Goal: Task Accomplishment & Management: Use online tool/utility

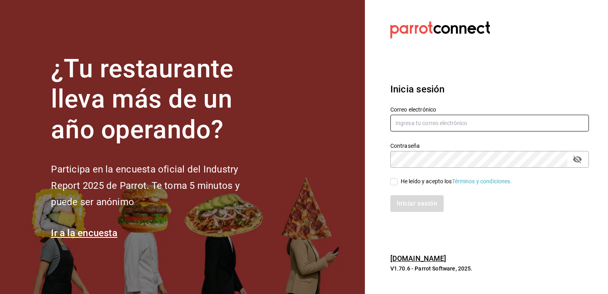
click at [447, 117] on input "text" at bounding box center [489, 123] width 199 height 17
type input "[PERSON_NAME][EMAIL_ADDRESS][PERSON_NAME][DOMAIN_NAME]"
click at [396, 181] on input "He leído y acepto los Términos y condiciones." at bounding box center [393, 181] width 7 height 7
checkbox input "true"
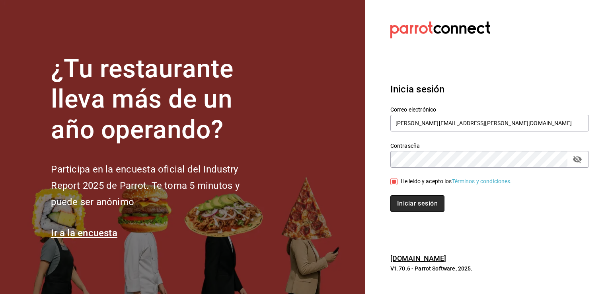
click at [409, 197] on button "Iniciar sesión" at bounding box center [417, 203] width 54 height 17
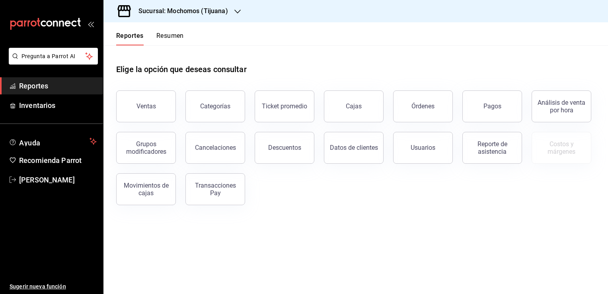
click at [236, 9] on icon "button" at bounding box center [237, 11] width 6 height 6
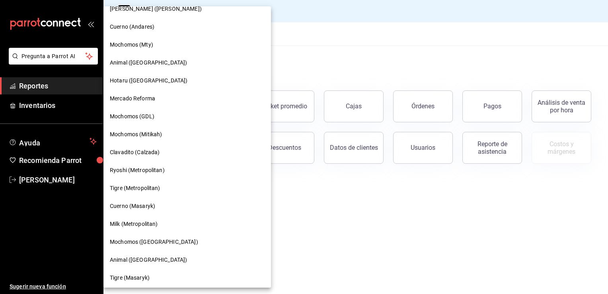
scroll to position [441, 0]
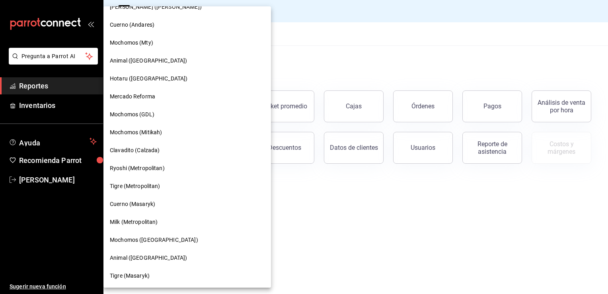
click at [141, 185] on span "Tigre (Metropolitan)" at bounding box center [135, 186] width 51 height 8
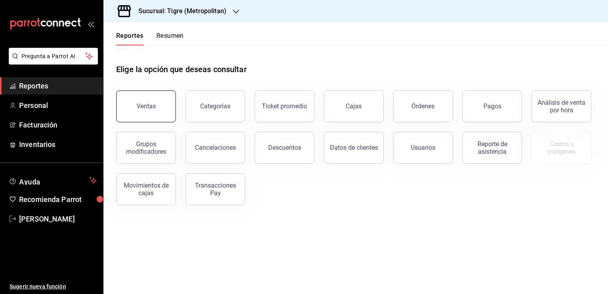
click at [141, 119] on button "Ventas" at bounding box center [146, 106] width 60 height 32
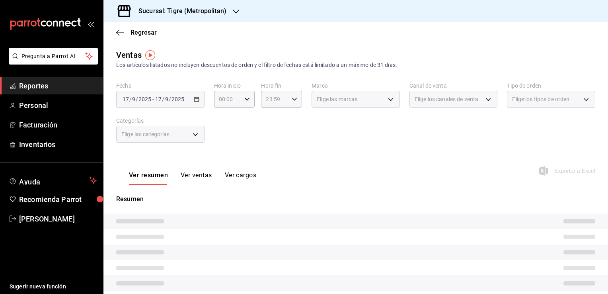
click at [198, 102] on div "[DATE] [DATE] - [DATE] [DATE]" at bounding box center [160, 99] width 88 height 17
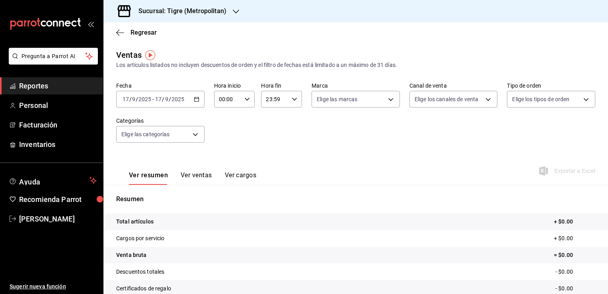
click at [193, 103] on div "2025-09-17 17 / 9 / 2025 - 2025-09-17 17 / 9 / 2025" at bounding box center [160, 99] width 88 height 17
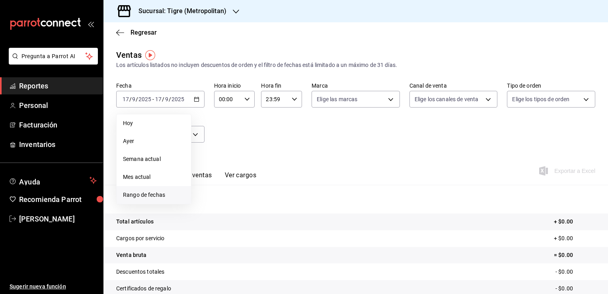
click at [155, 191] on span "Rango de fechas" at bounding box center [154, 195] width 62 height 8
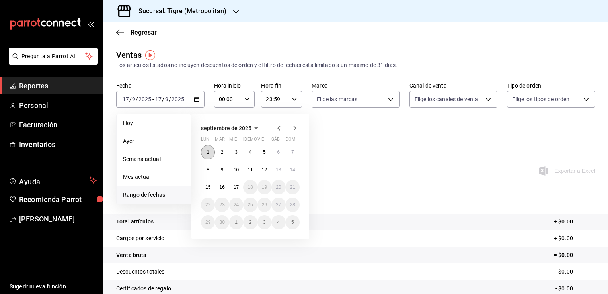
click at [204, 152] on button "1" at bounding box center [208, 152] width 14 height 14
drag, startPoint x: 236, startPoint y: 183, endPoint x: 254, endPoint y: 181, distance: 18.7
click at [236, 182] on button "17" at bounding box center [236, 187] width 14 height 14
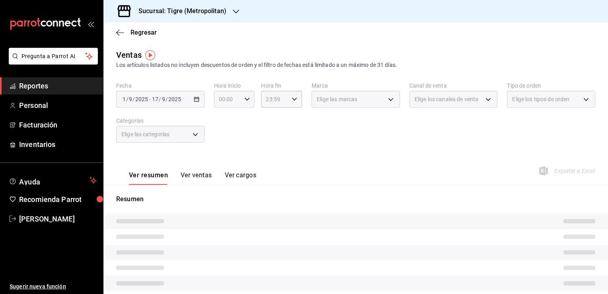
click at [246, 101] on icon "button" at bounding box center [247, 99] width 6 height 6
click at [224, 134] on span "05" at bounding box center [223, 135] width 8 height 6
type input "05:00"
click at [239, 119] on button "00" at bounding box center [243, 119] width 17 height 16
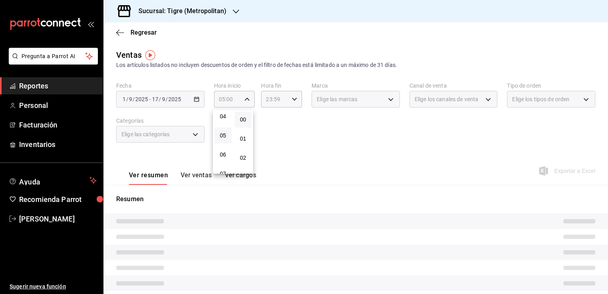
click at [281, 103] on div at bounding box center [304, 147] width 608 height 294
click at [288, 103] on div "23:59 Hora fin" at bounding box center [281, 99] width 41 height 17
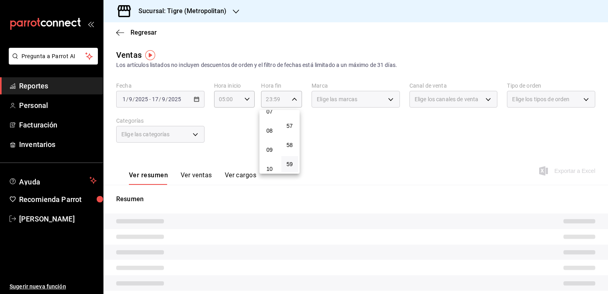
scroll to position [84, 0]
click at [268, 132] on span "05" at bounding box center [270, 131] width 8 height 6
drag, startPoint x: 271, startPoint y: 115, endPoint x: 318, endPoint y: 144, distance: 56.1
click at [271, 115] on span "04" at bounding box center [270, 112] width 8 height 6
type input "04:59"
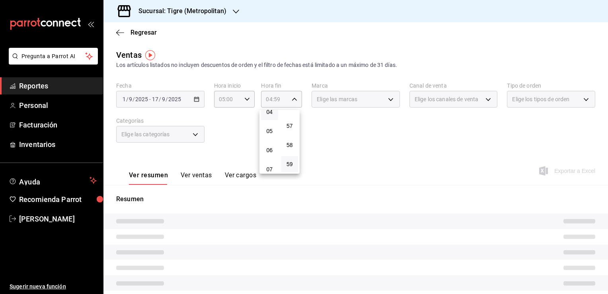
drag, startPoint x: 294, startPoint y: 163, endPoint x: 334, endPoint y: 155, distance: 40.3
click at [294, 163] on button "59" at bounding box center [289, 164] width 17 height 16
click at [334, 155] on div at bounding box center [304, 147] width 608 height 294
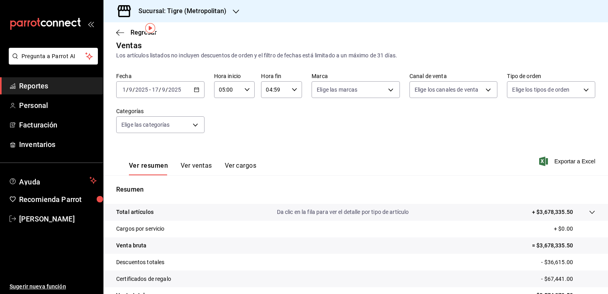
scroll to position [8, 0]
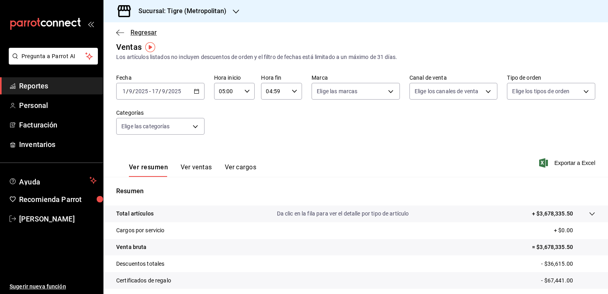
click at [124, 33] on span "Regresar" at bounding box center [136, 33] width 41 height 8
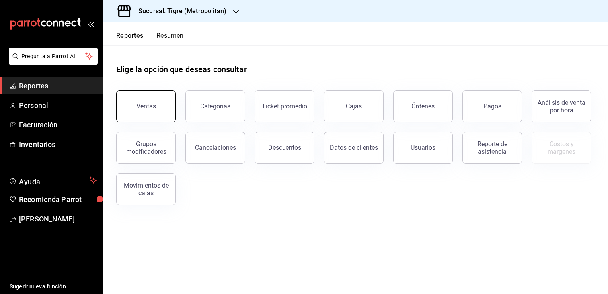
click at [141, 103] on div "Ventas" at bounding box center [145, 106] width 19 height 8
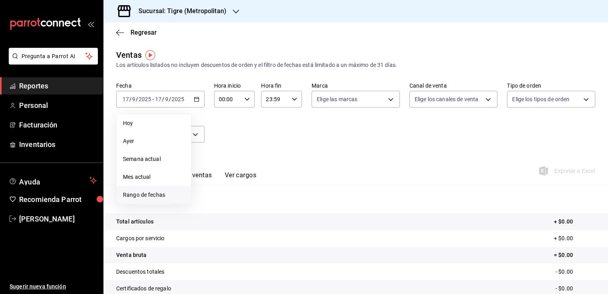
click at [152, 196] on span "Rango de fechas" at bounding box center [154, 195] width 62 height 8
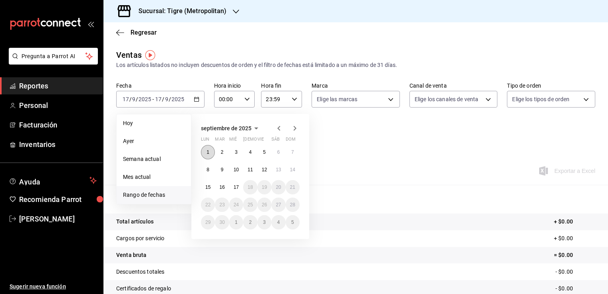
click at [208, 154] on abbr "1" at bounding box center [207, 152] width 3 height 6
click at [236, 183] on button "17" at bounding box center [236, 187] width 14 height 14
click at [208, 154] on abbr "1" at bounding box center [207, 152] width 3 height 6
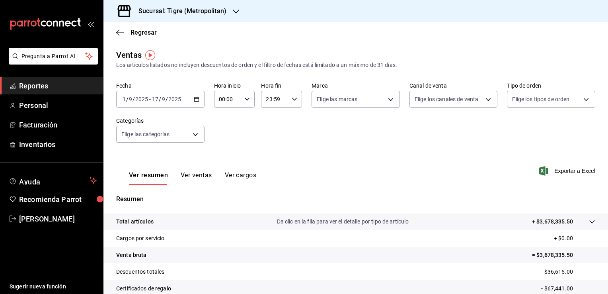
click at [242, 103] on div "00:00 Hora inicio" at bounding box center [234, 99] width 41 height 17
click at [224, 142] on button "05" at bounding box center [222, 135] width 17 height 16
type input "05:00"
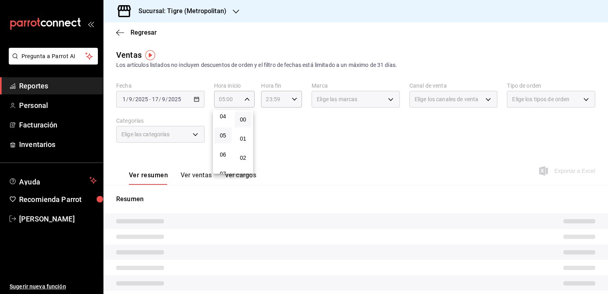
click at [245, 125] on button "00" at bounding box center [243, 119] width 17 height 16
click at [263, 129] on div at bounding box center [304, 147] width 608 height 294
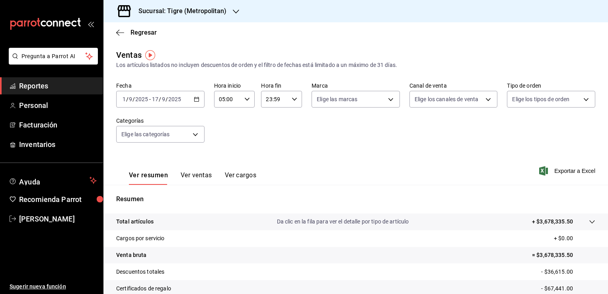
click at [292, 101] on icon "button" at bounding box center [295, 99] width 6 height 6
click at [266, 150] on span "04" at bounding box center [270, 151] width 8 height 6
type input "04:59"
click at [291, 163] on span "59" at bounding box center [290, 164] width 8 height 6
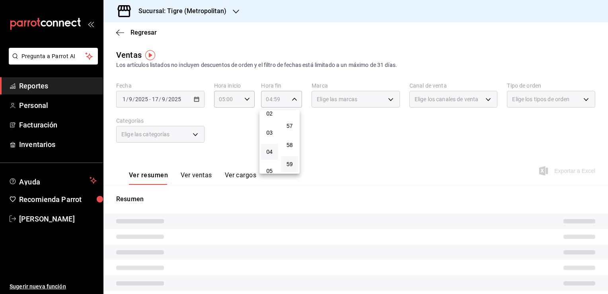
click at [323, 142] on div at bounding box center [304, 147] width 608 height 294
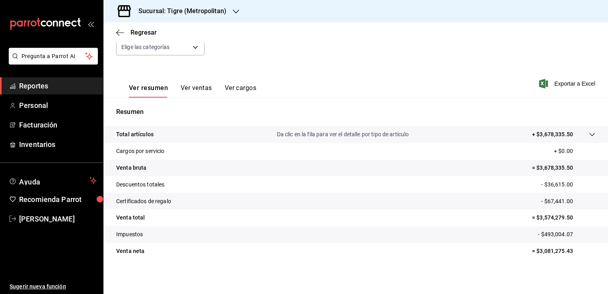
scroll to position [88, 0]
drag, startPoint x: 534, startPoint y: 217, endPoint x: 570, endPoint y: 214, distance: 35.9
click at [570, 214] on p "= $3,574,279.50" at bounding box center [563, 217] width 63 height 8
copy p "3,574,279.50"
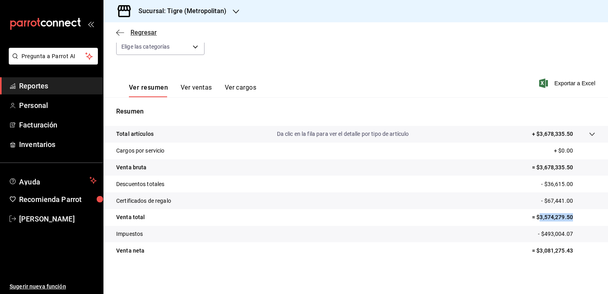
click at [128, 31] on span "Regresar" at bounding box center [136, 33] width 41 height 8
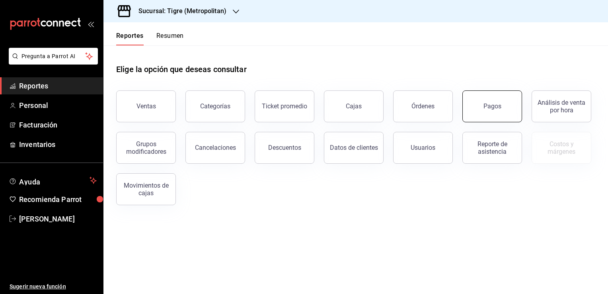
click at [490, 109] on div "Pagos" at bounding box center [492, 106] width 18 height 8
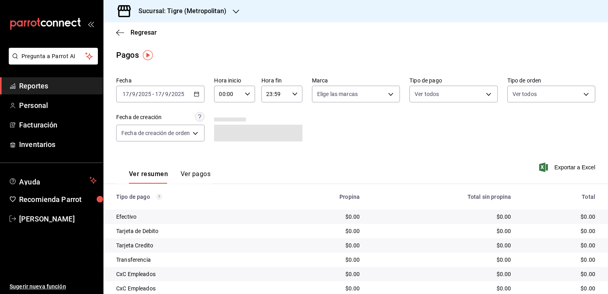
click at [196, 95] on icon "button" at bounding box center [197, 94] width 6 height 6
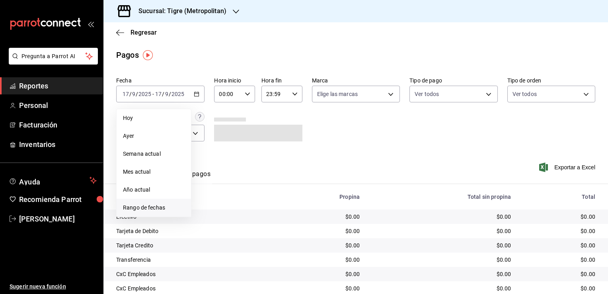
click at [152, 208] on span "Rango de fechas" at bounding box center [154, 207] width 62 height 8
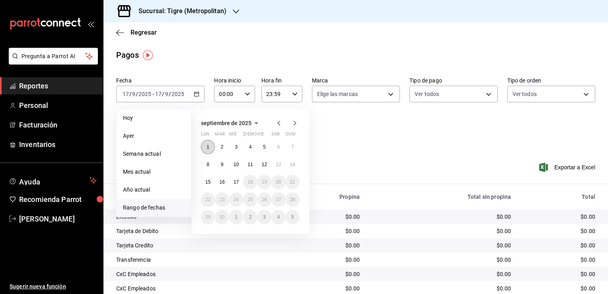
click at [211, 146] on button "1" at bounding box center [208, 147] width 14 height 14
click at [236, 181] on abbr "17" at bounding box center [236, 182] width 5 height 6
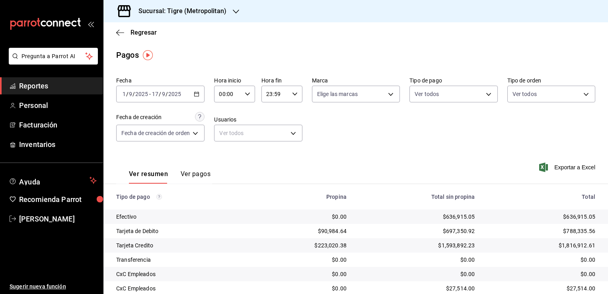
click at [247, 96] on icon "button" at bounding box center [248, 94] width 6 height 6
click at [226, 133] on span "05" at bounding box center [225, 130] width 8 height 6
type input "05:00"
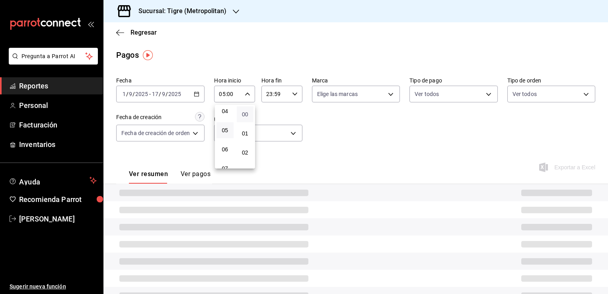
click at [242, 112] on span "00" at bounding box center [245, 114] width 8 height 6
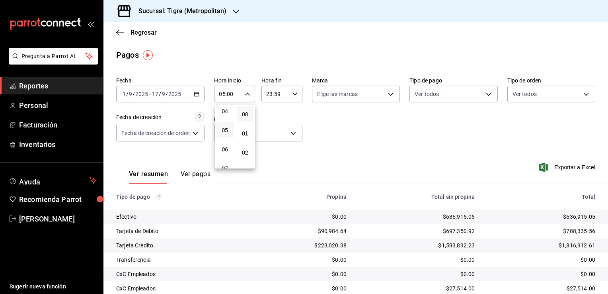
click at [290, 99] on div at bounding box center [304, 147] width 608 height 294
click at [293, 96] on icon "button" at bounding box center [295, 94] width 6 height 6
click at [269, 110] on span "04" at bounding box center [272, 106] width 8 height 6
type input "04:59"
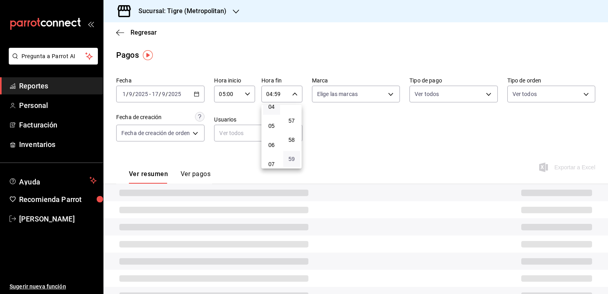
click at [294, 158] on span "59" at bounding box center [292, 159] width 8 height 6
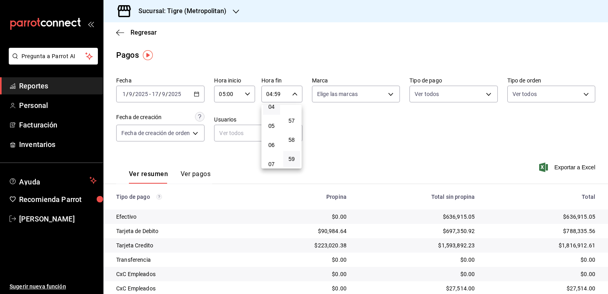
click at [338, 154] on div at bounding box center [304, 147] width 608 height 294
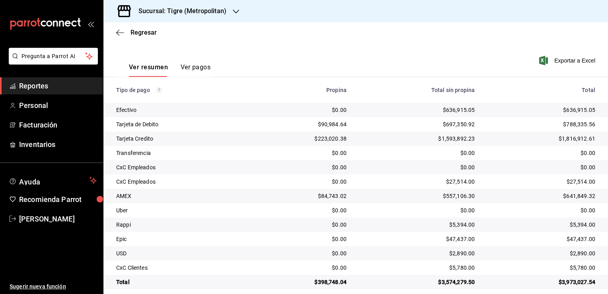
scroll to position [115, 0]
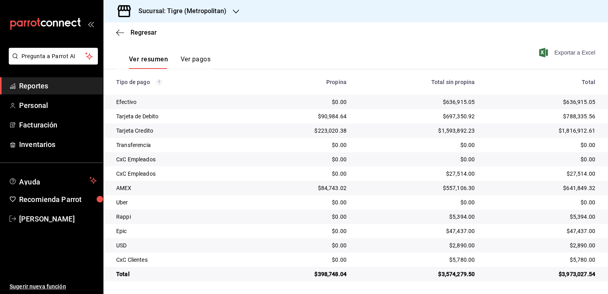
click at [540, 50] on icon "button" at bounding box center [543, 53] width 9 height 10
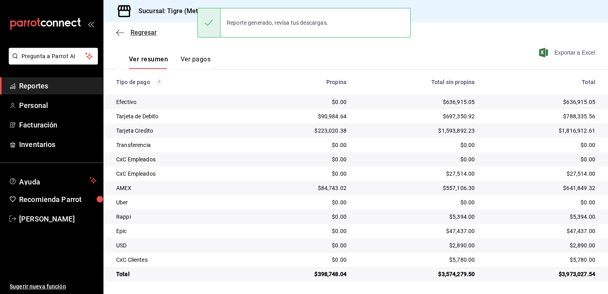
click at [122, 33] on icon "button" at bounding box center [120, 32] width 8 height 7
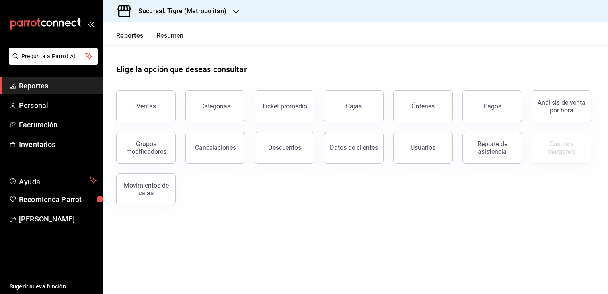
click at [233, 15] on div at bounding box center [236, 11] width 6 height 8
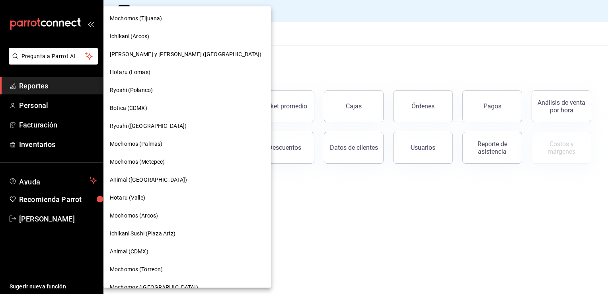
click at [144, 93] on span "Ryoshi (Polanco)" at bounding box center [131, 90] width 43 height 8
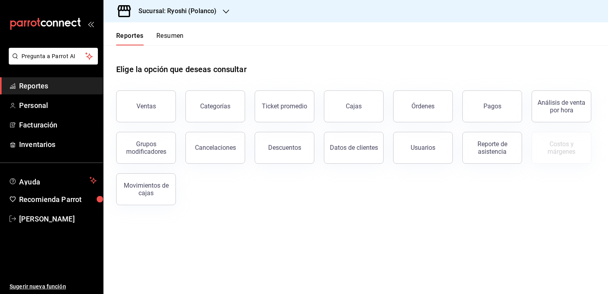
click at [257, 69] on div "Elige la opción que deseas consultar" at bounding box center [355, 62] width 479 height 35
click at [158, 113] on button "Ventas" at bounding box center [146, 106] width 60 height 32
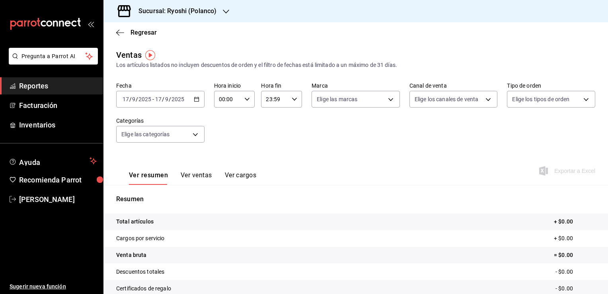
click at [196, 102] on div "2025-09-17 17 / 9 / 2025 - 2025-09-17 17 / 9 / 2025" at bounding box center [160, 99] width 88 height 17
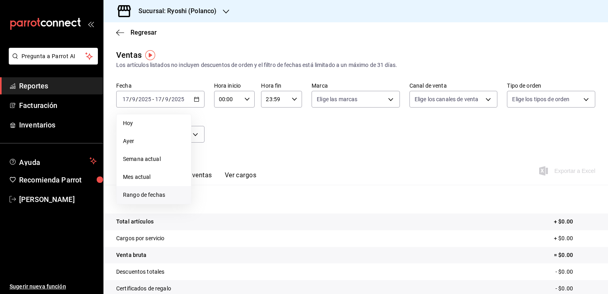
click at [149, 191] on span "Rango de fechas" at bounding box center [154, 195] width 62 height 8
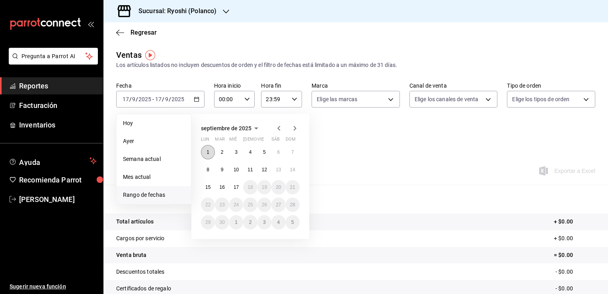
click at [212, 154] on button "1" at bounding box center [208, 152] width 14 height 14
click at [240, 190] on button "17" at bounding box center [236, 187] width 14 height 14
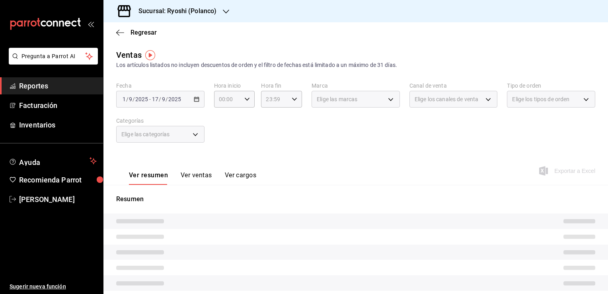
click at [255, 141] on div "Fecha 2025-09-01 1 / 9 / 2025 - 2025-09-17 17 / 9 / 2025 Hora inicio 00:00 Hora…" at bounding box center [355, 117] width 479 height 70
click at [245, 100] on icon "button" at bounding box center [247, 99] width 6 height 6
click at [224, 138] on span "05" at bounding box center [223, 135] width 8 height 6
type input "05:00"
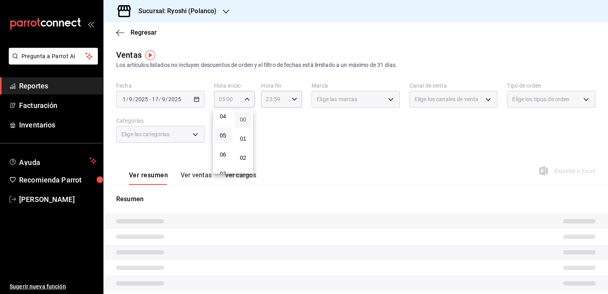
click at [243, 121] on span "00" at bounding box center [243, 119] width 8 height 6
click at [289, 101] on div at bounding box center [304, 147] width 608 height 294
click at [290, 103] on div "23:59 Hora fin" at bounding box center [281, 99] width 41 height 17
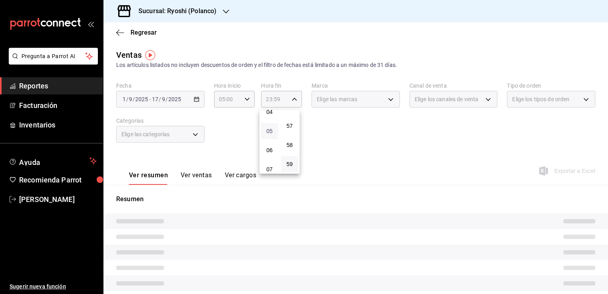
scroll to position [44, 0]
click at [267, 150] on span "04" at bounding box center [270, 151] width 8 height 6
type input "04:59"
click at [291, 164] on span "59" at bounding box center [290, 164] width 8 height 6
click at [335, 150] on div at bounding box center [304, 147] width 608 height 294
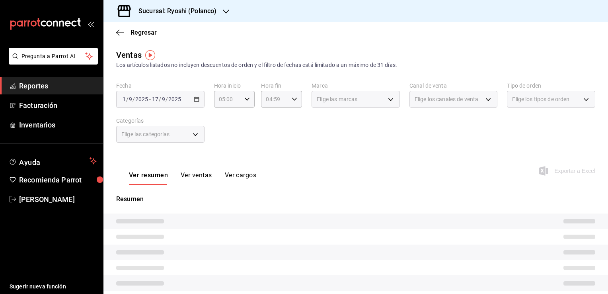
click at [324, 146] on div "Fecha 2025-09-01 1 / 9 / 2025 - 2025-09-17 17 / 9 / 2025 Hora inicio 05:00 Hora…" at bounding box center [355, 117] width 479 height 70
click at [124, 34] on span "Regresar" at bounding box center [136, 33] width 41 height 8
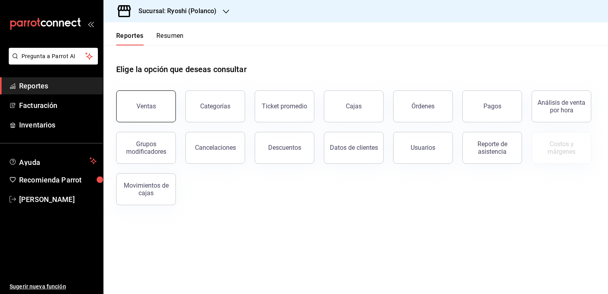
click at [151, 104] on div "Ventas" at bounding box center [145, 106] width 19 height 8
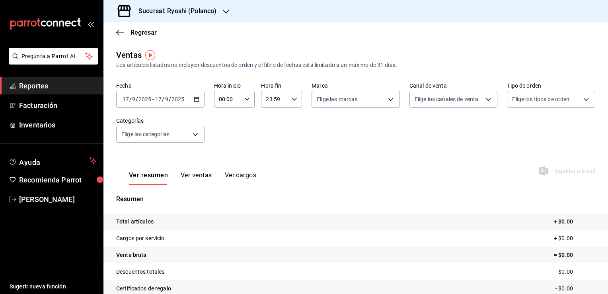
click at [199, 102] on div "2025-09-17 17 / 9 / 2025 - 2025-09-17 17 / 9 / 2025" at bounding box center [160, 99] width 88 height 17
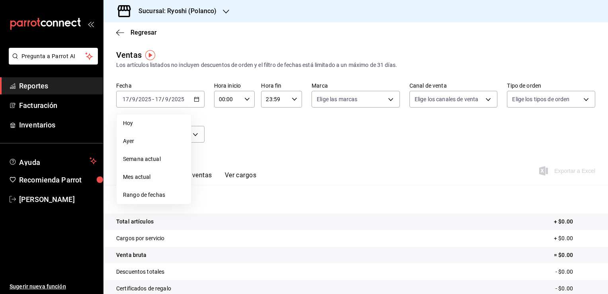
click at [148, 196] on span "Rango de fechas" at bounding box center [154, 195] width 62 height 8
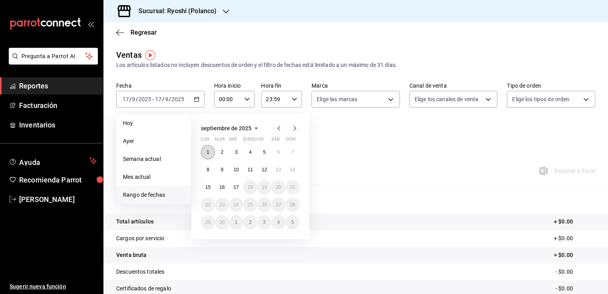
click at [214, 153] on button "1" at bounding box center [208, 152] width 14 height 14
click at [231, 184] on button "17" at bounding box center [236, 187] width 14 height 14
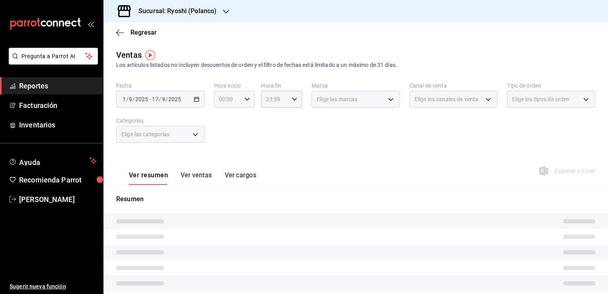
click at [245, 100] on icon "button" at bounding box center [247, 99] width 6 height 6
drag, startPoint x: 222, startPoint y: 142, endPoint x: 223, endPoint y: 138, distance: 4.1
click at [222, 142] on button "05" at bounding box center [222, 135] width 17 height 16
type input "05:00"
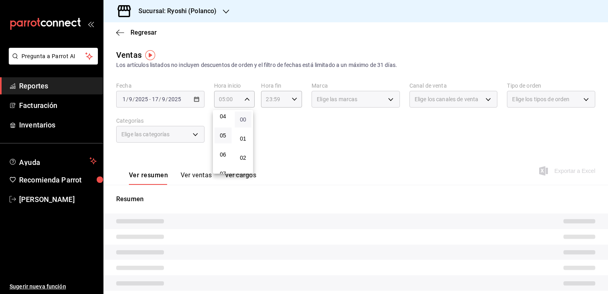
click at [242, 118] on span "00" at bounding box center [243, 119] width 8 height 6
click at [263, 119] on div at bounding box center [304, 147] width 608 height 294
click at [292, 98] on icon "button" at bounding box center [295, 99] width 6 height 6
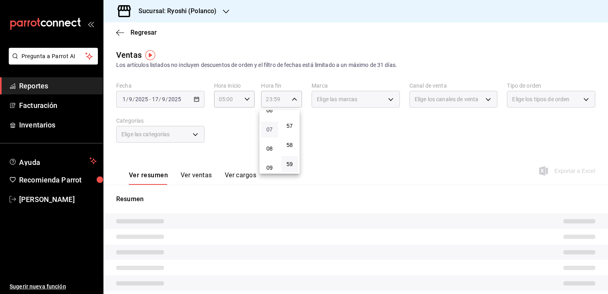
scroll to position [84, 0]
click at [271, 114] on span "04" at bounding box center [270, 112] width 8 height 6
type input "04:59"
click at [288, 161] on span "59" at bounding box center [290, 164] width 8 height 6
click at [324, 158] on div at bounding box center [304, 147] width 608 height 294
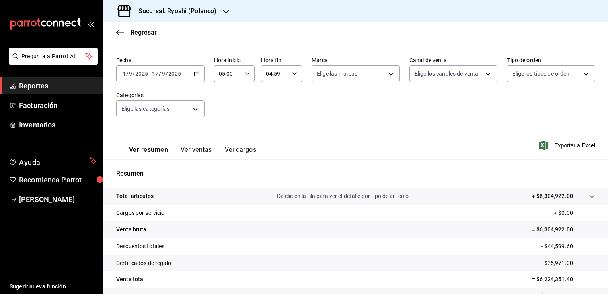
scroll to position [80, 0]
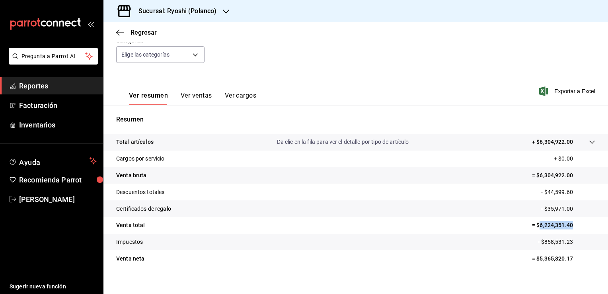
drag, startPoint x: 533, startPoint y: 226, endPoint x: 568, endPoint y: 226, distance: 35.4
click at [568, 226] on p "= $6,224,351.40" at bounding box center [563, 225] width 63 height 8
copy p "6,224,351.40"
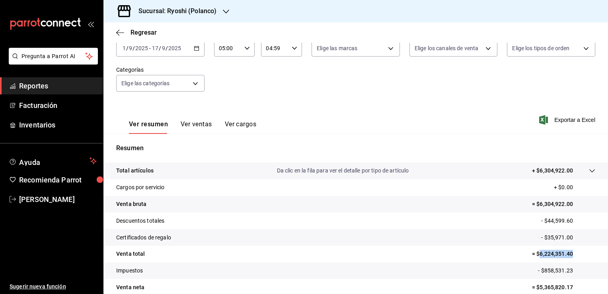
scroll to position [8, 0]
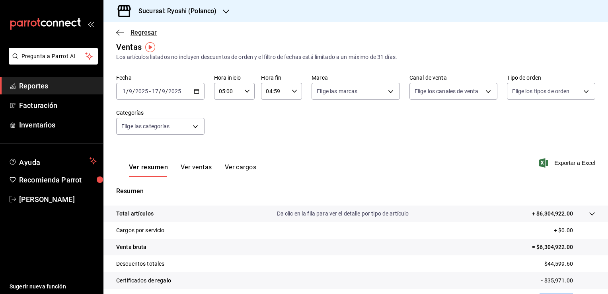
click at [117, 34] on icon "button" at bounding box center [120, 32] width 8 height 7
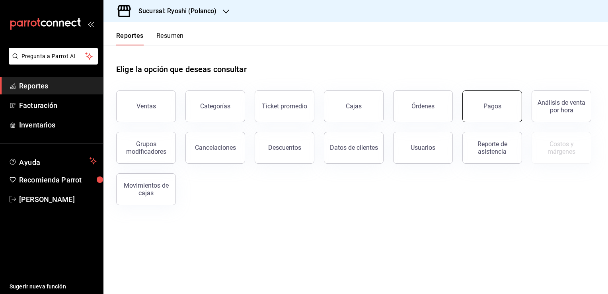
click at [495, 119] on button "Pagos" at bounding box center [492, 106] width 60 height 32
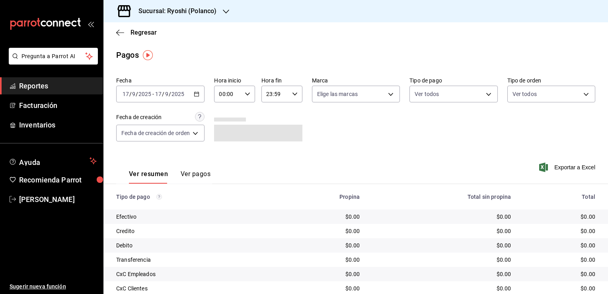
click at [199, 97] on div "2025-09-17 17 / 9 / 2025 - 2025-09-17 17 / 9 / 2025" at bounding box center [160, 94] width 88 height 17
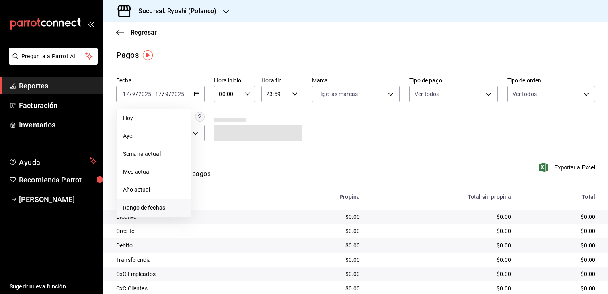
click at [154, 205] on span "Rango de fechas" at bounding box center [154, 207] width 62 height 8
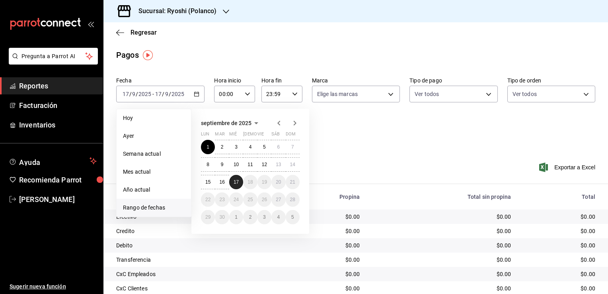
click at [234, 178] on button "17" at bounding box center [236, 182] width 14 height 14
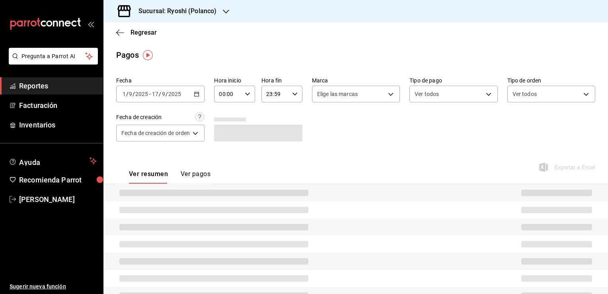
click at [300, 159] on div "Ver resumen Ver pagos Exportar a Excel" at bounding box center [355, 172] width 504 height 42
click at [247, 95] on \(Stroke\) "button" at bounding box center [247, 93] width 5 height 3
click at [225, 131] on span "05" at bounding box center [225, 130] width 8 height 6
type input "05:00"
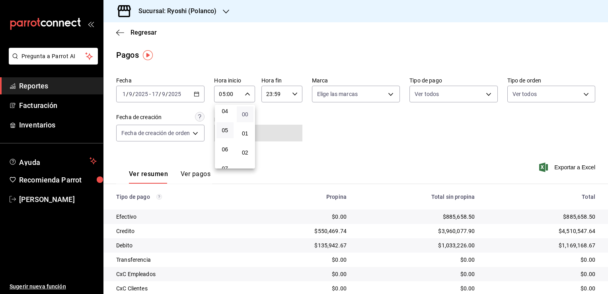
click at [243, 114] on span "00" at bounding box center [245, 114] width 8 height 6
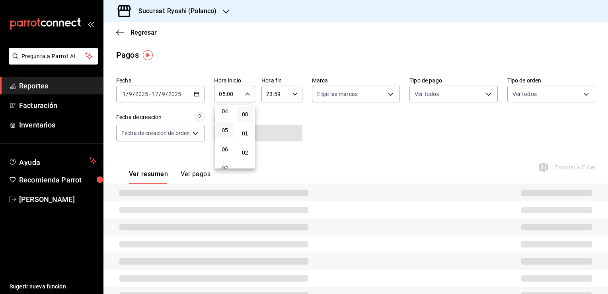
click at [283, 117] on div at bounding box center [304, 147] width 608 height 294
click at [286, 94] on input "23:59" at bounding box center [274, 94] width 27 height 16
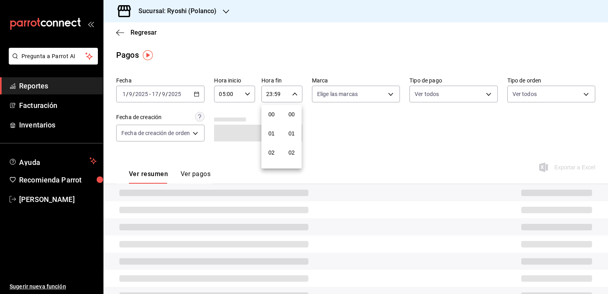
scroll to position [1101, 0]
click at [290, 95] on div at bounding box center [304, 147] width 608 height 294
click at [289, 98] on div "23:59 Hora fin" at bounding box center [281, 94] width 41 height 17
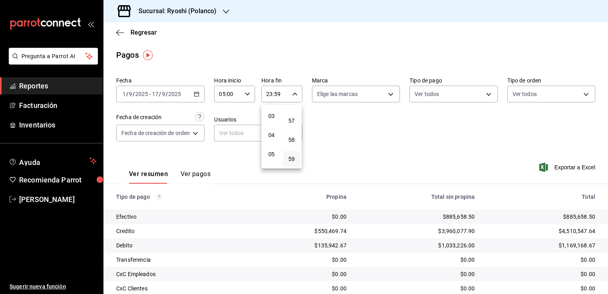
scroll to position [44, 0]
click at [268, 144] on span "04" at bounding box center [272, 146] width 8 height 6
type input "04:59"
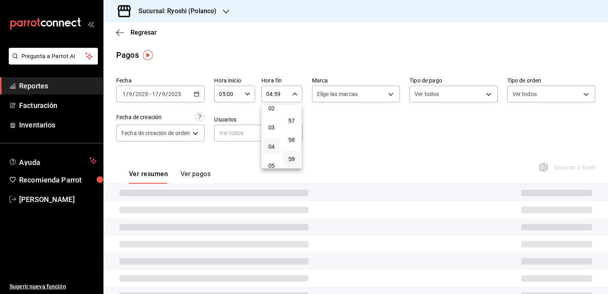
click at [295, 153] on button "59" at bounding box center [291, 159] width 17 height 16
click at [347, 152] on div at bounding box center [304, 147] width 608 height 294
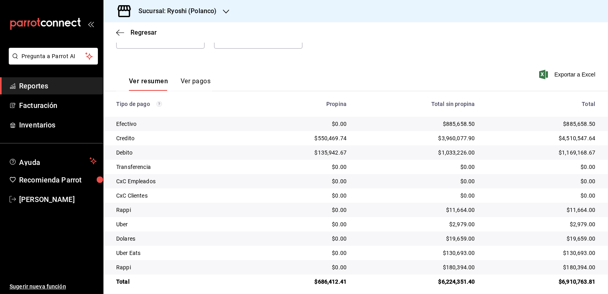
scroll to position [100, 0]
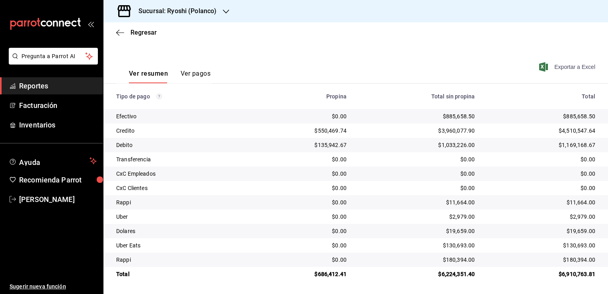
click at [551, 70] on span "Exportar a Excel" at bounding box center [568, 67] width 55 height 10
